Goal: Check status: Check status

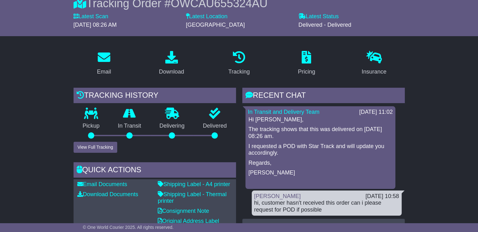
scroll to position [63, 0]
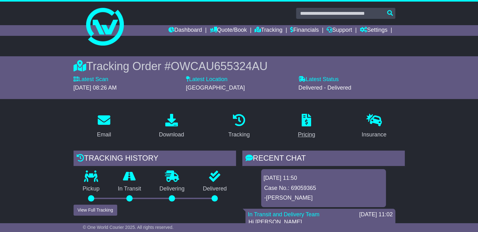
scroll to position [94, 0]
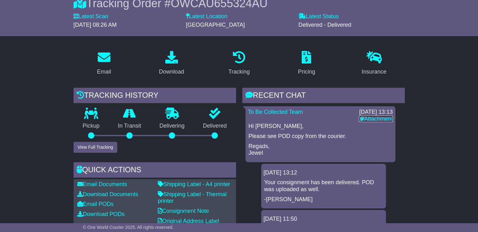
click at [368, 120] on link "Attachment" at bounding box center [376, 119] width 34 height 6
